Goal: Information Seeking & Learning: Learn about a topic

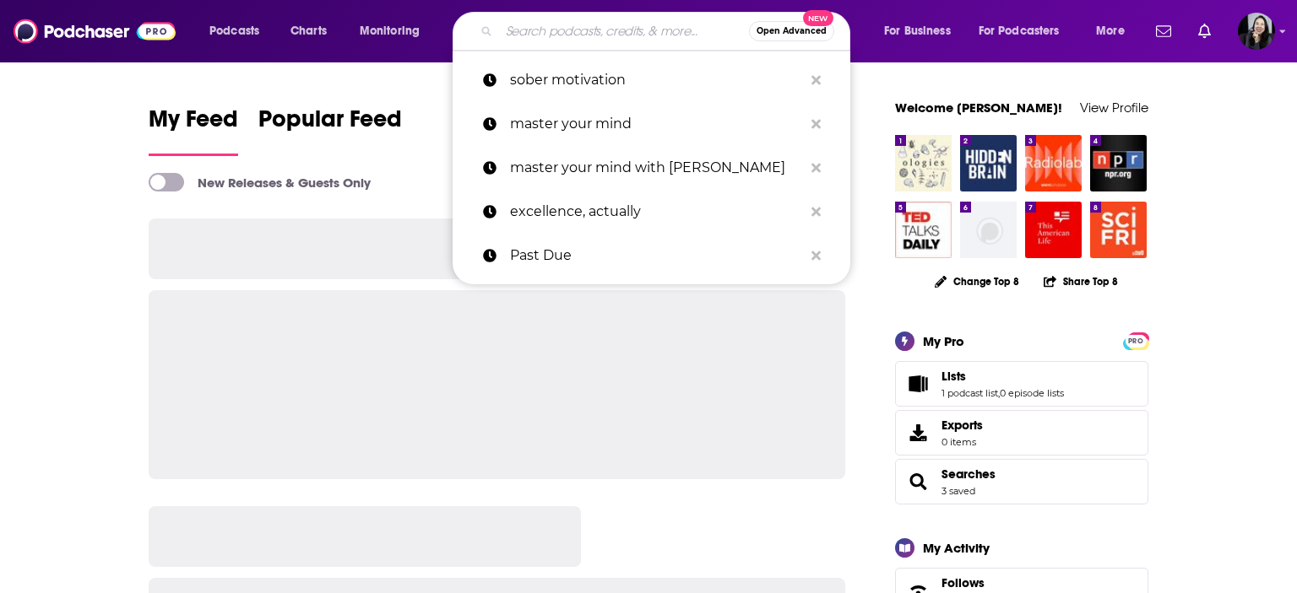
click at [633, 23] on input "Search podcasts, credits, & more..." at bounding box center [624, 31] width 250 height 27
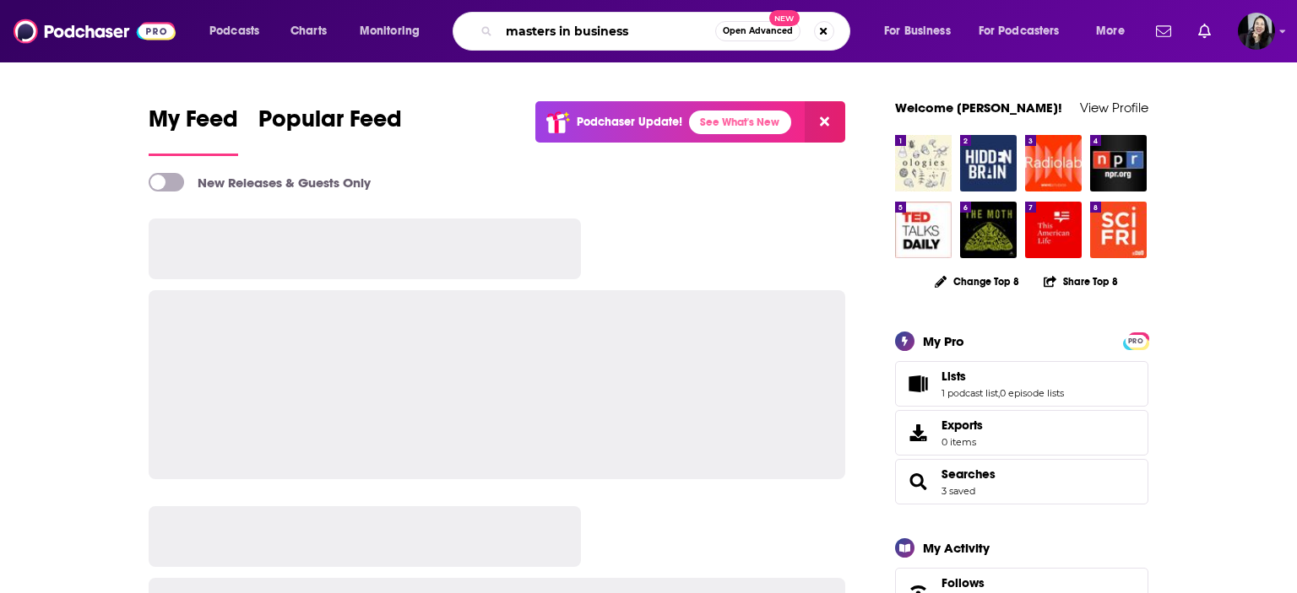
type input "masters in business"
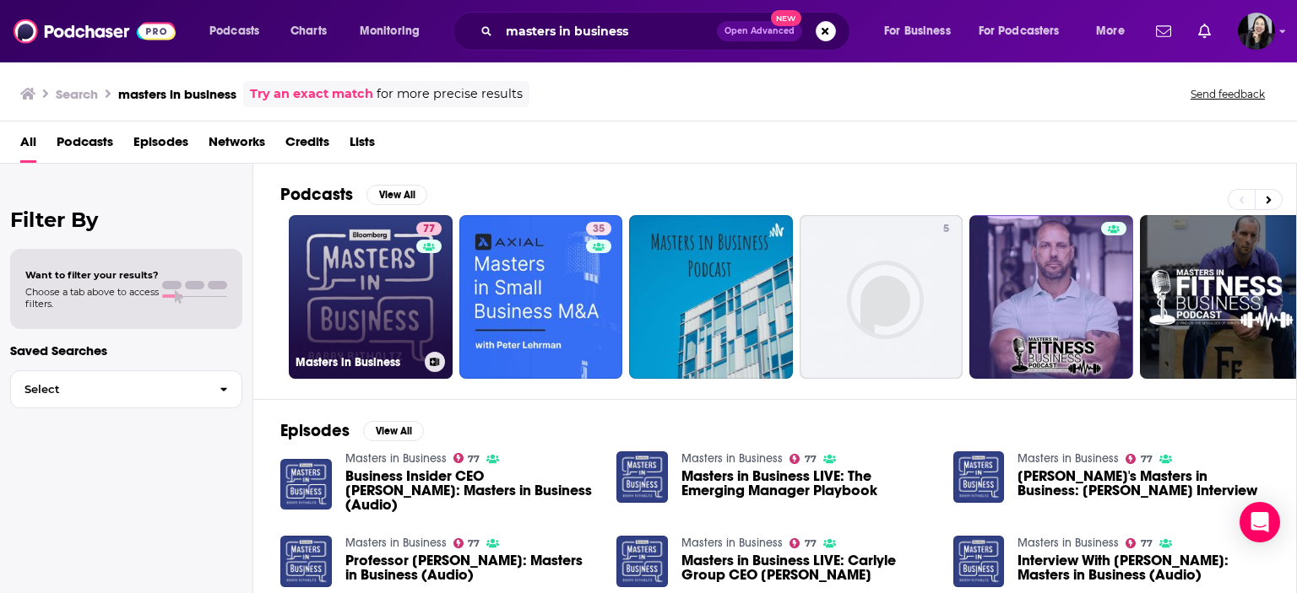
click at [370, 289] on link "77 Masters in Business" at bounding box center [371, 297] width 164 height 164
